Goal: Task Accomplishment & Management: Manage account settings

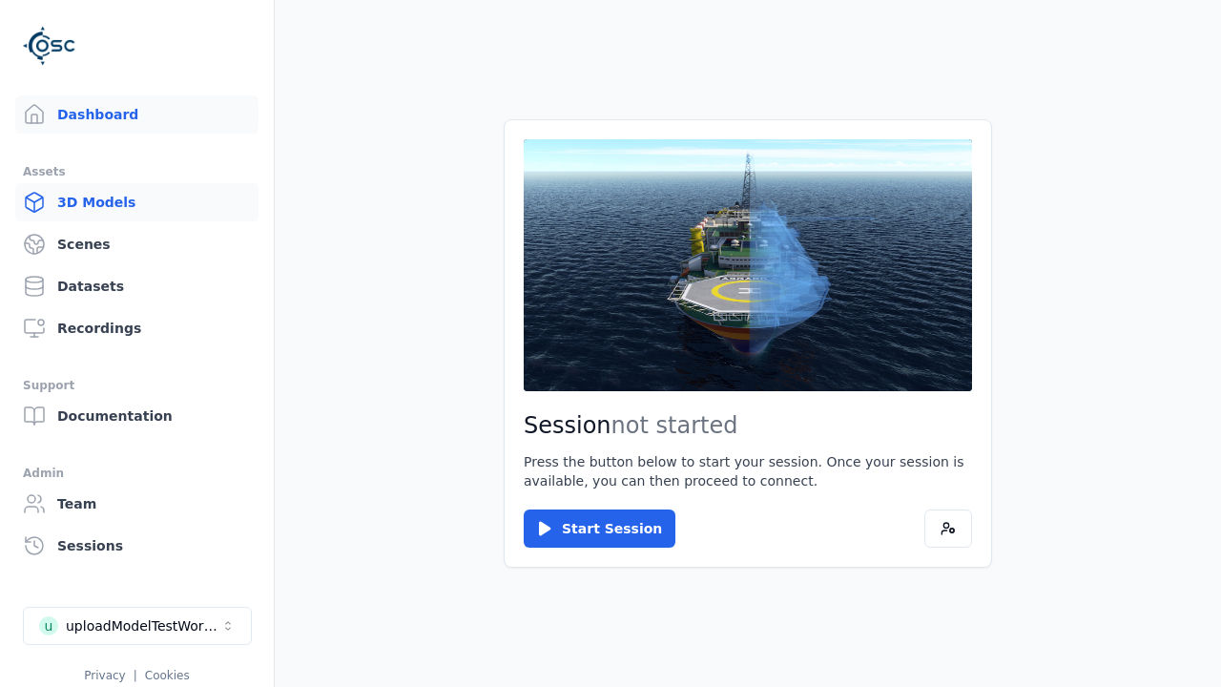
click at [136, 202] on link "3D Models" at bounding box center [136, 202] width 243 height 38
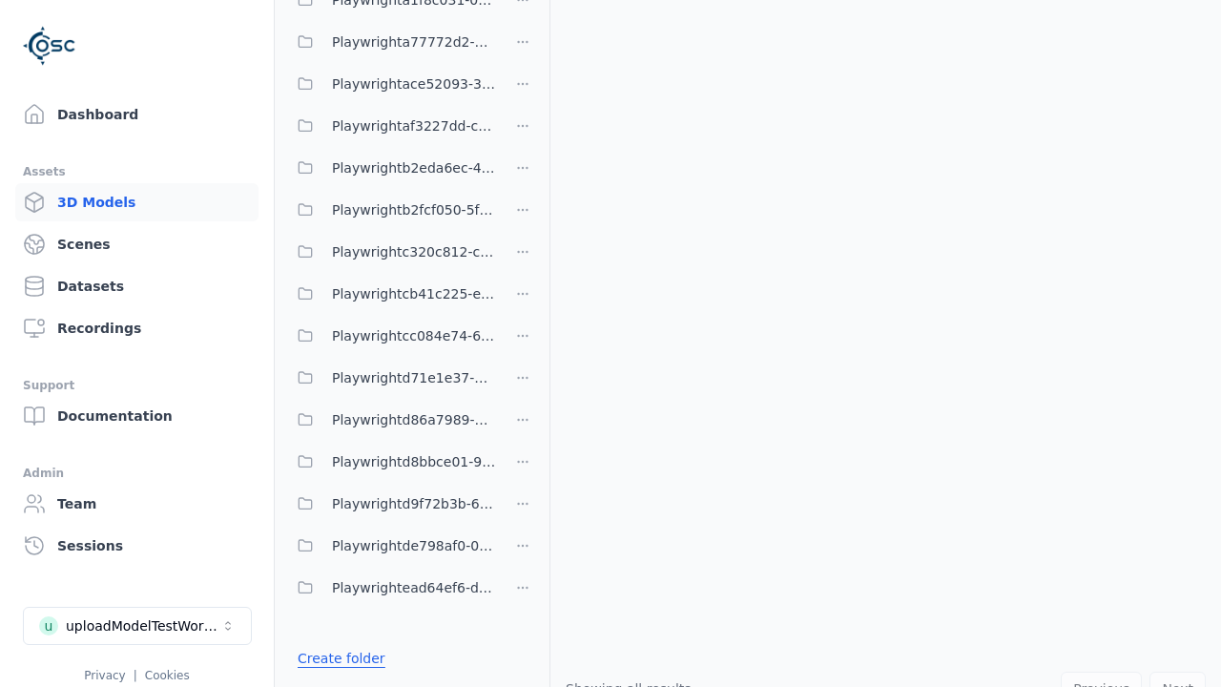
click at [336, 658] on link "Create folder" at bounding box center [342, 658] width 88 height 19
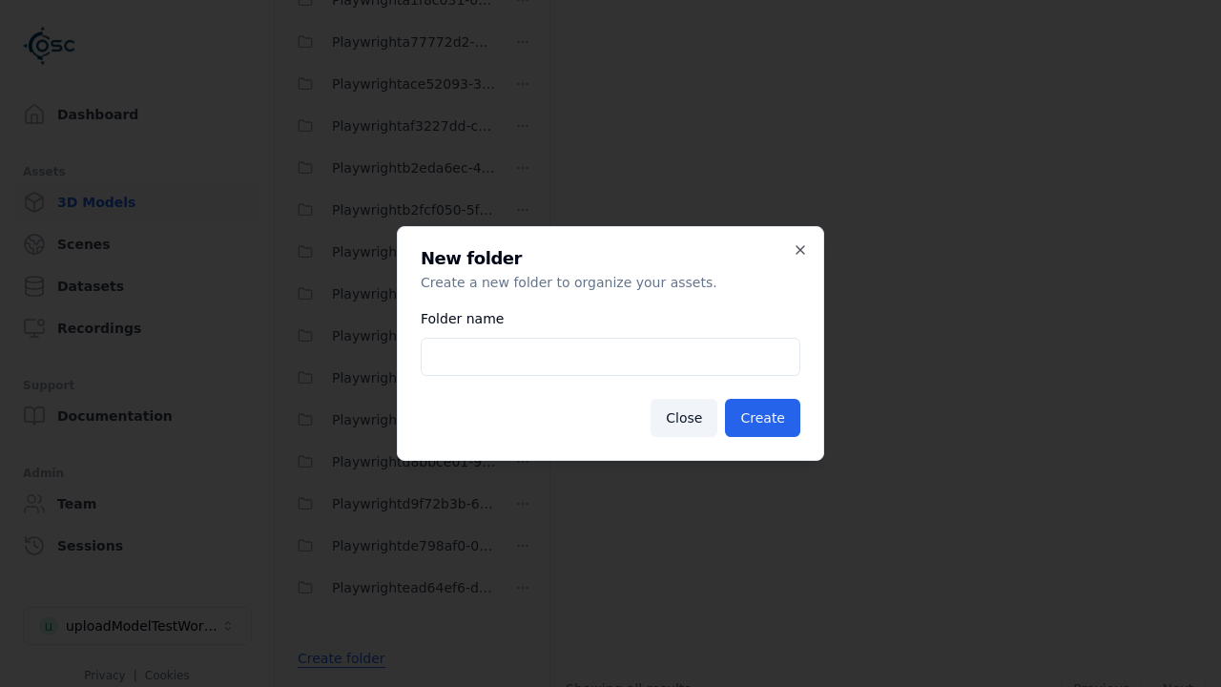
type input "**********"
click at [765, 418] on button "Create" at bounding box center [762, 418] width 75 height 38
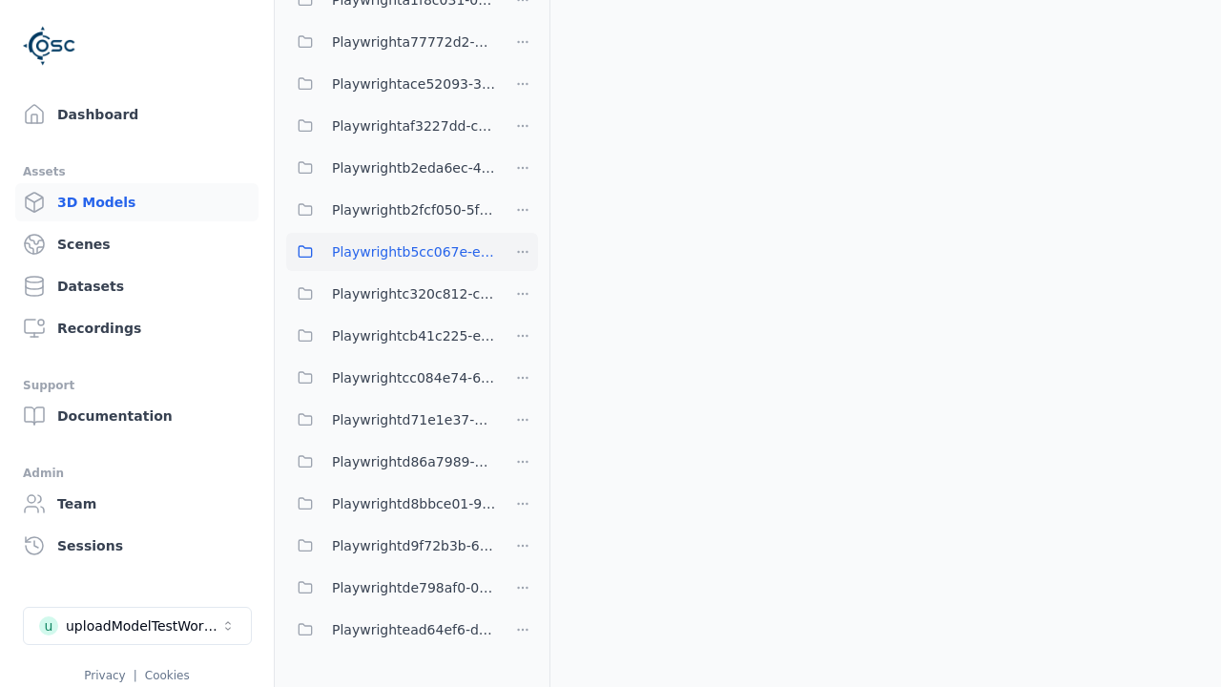
click at [391, 252] on span "Playwrightb5cc067e-e25f-46c5-9abb-d12ee5f68779" at bounding box center [414, 251] width 164 height 23
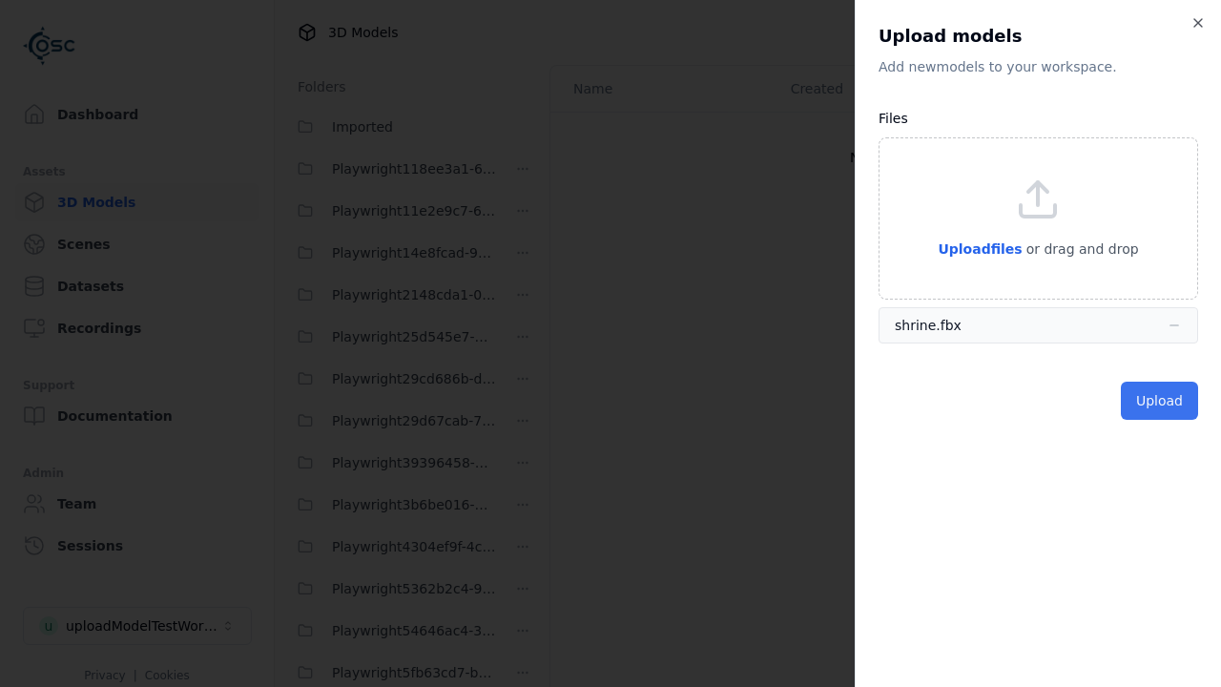
click at [1161, 401] on button "Upload" at bounding box center [1159, 401] width 77 height 38
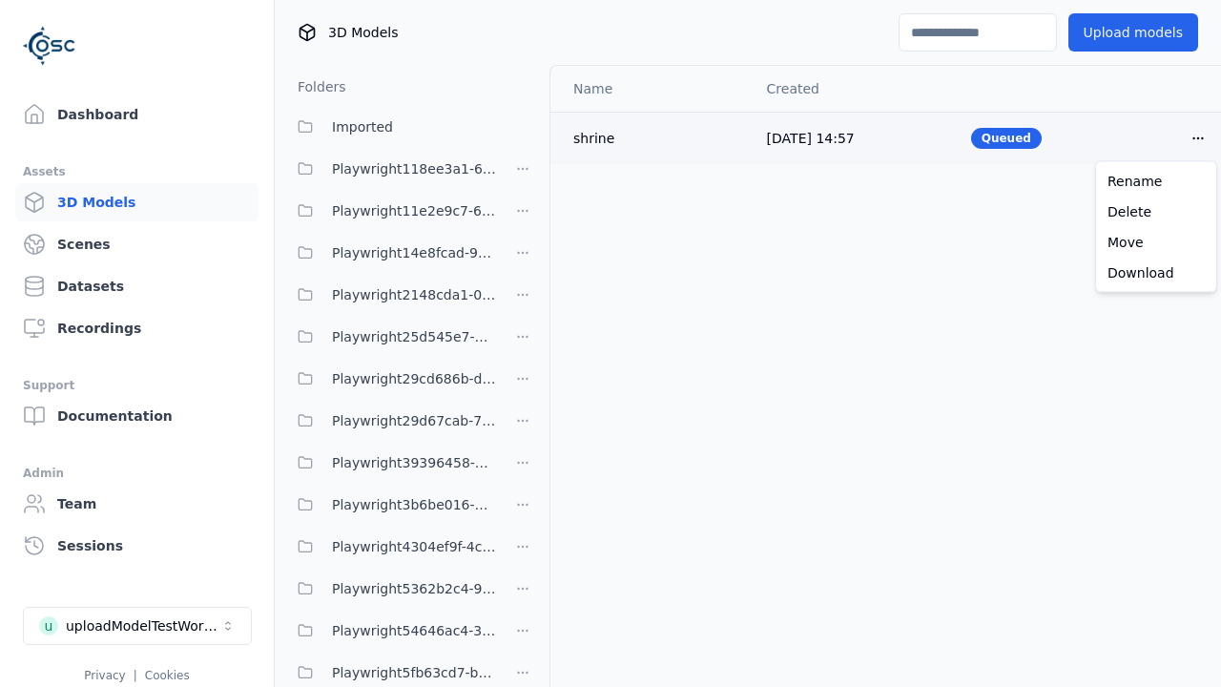
click at [1198, 137] on html "Support Dashboard Assets 3D Models Scenes Datasets Recordings Support Documenta…" at bounding box center [610, 343] width 1221 height 687
click at [1156, 211] on div "Delete" at bounding box center [1156, 212] width 113 height 31
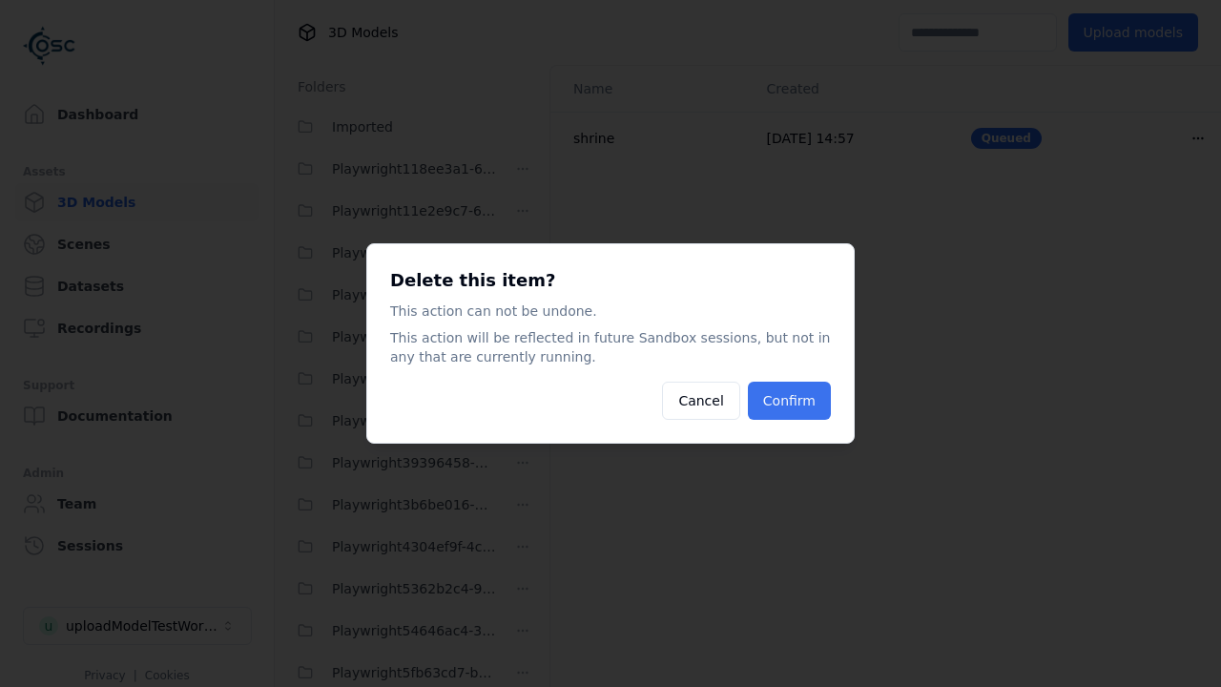
click at [792, 401] on button "Confirm" at bounding box center [789, 401] width 83 height 38
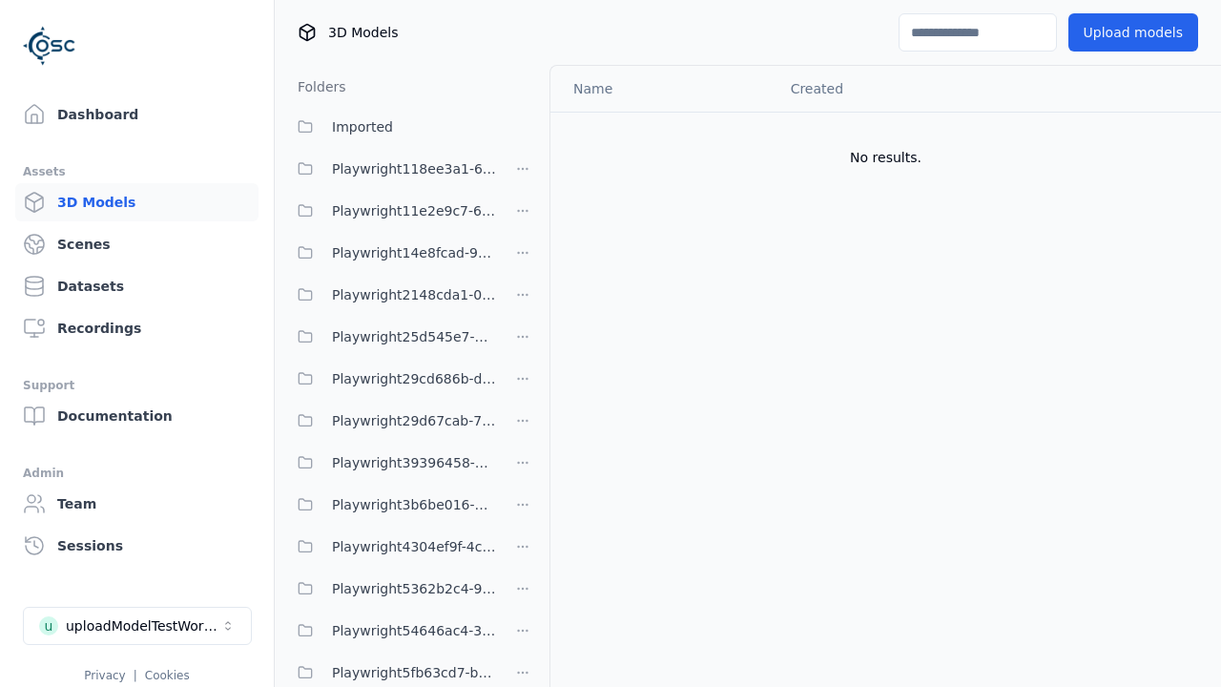
click at [523, 343] on html "Support Dashboard Assets 3D Models Scenes Datasets Recordings Support Documenta…" at bounding box center [610, 343] width 1221 height 687
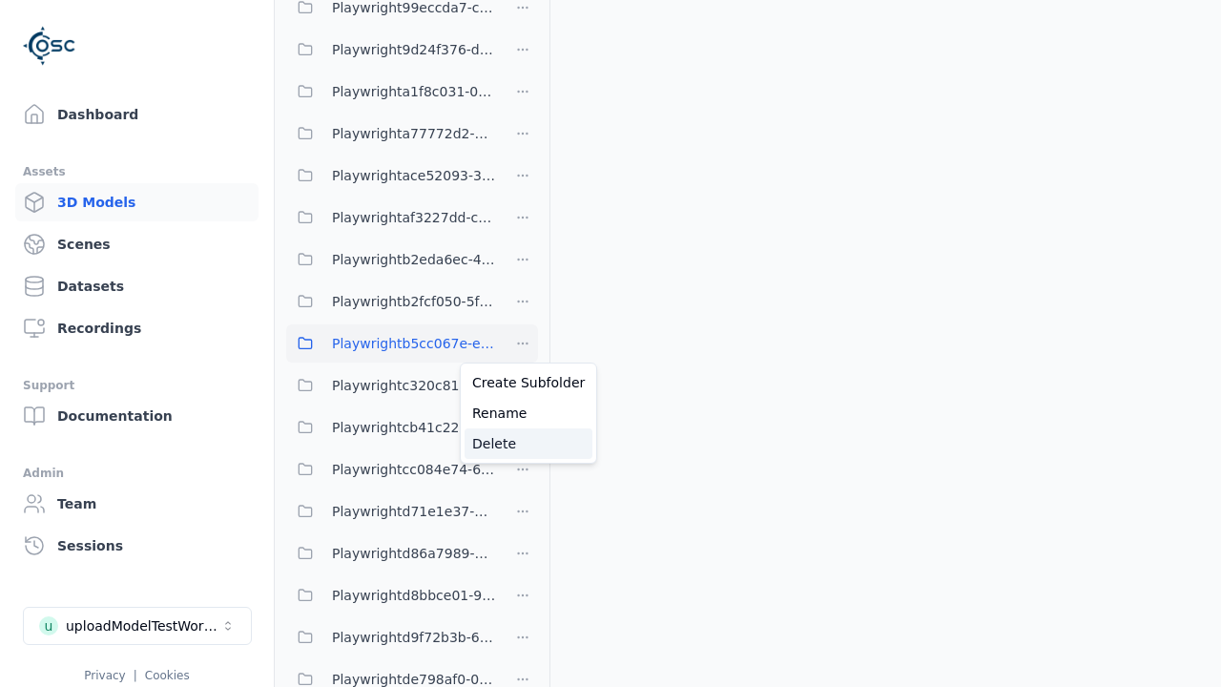
click at [522, 444] on div "Delete" at bounding box center [529, 443] width 128 height 31
